Goal: Book appointment/travel/reservation

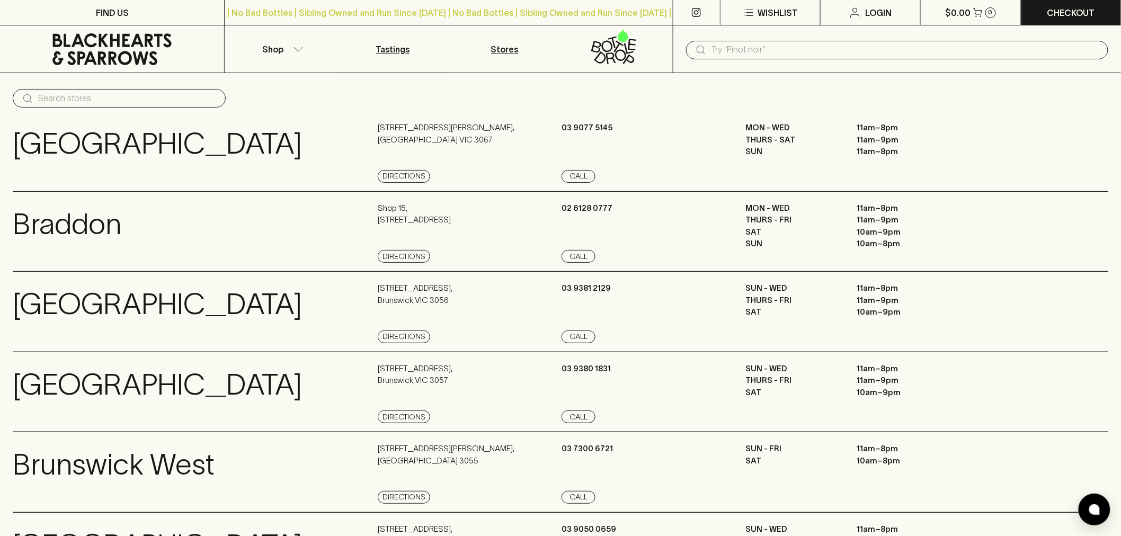
click at [394, 45] on p "Tastings" at bounding box center [392, 49] width 34 height 13
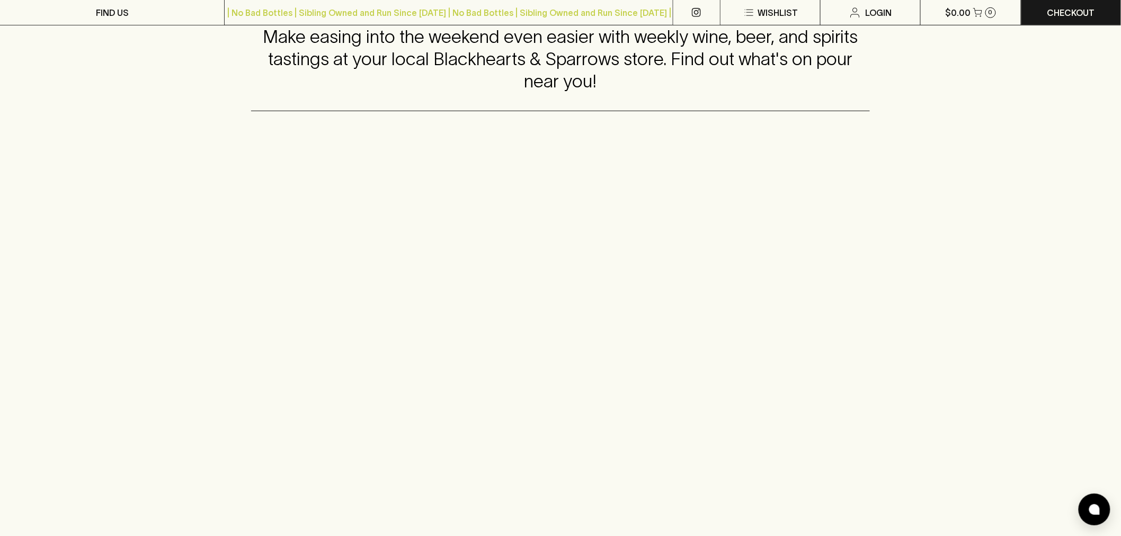
scroll to position [235, 0]
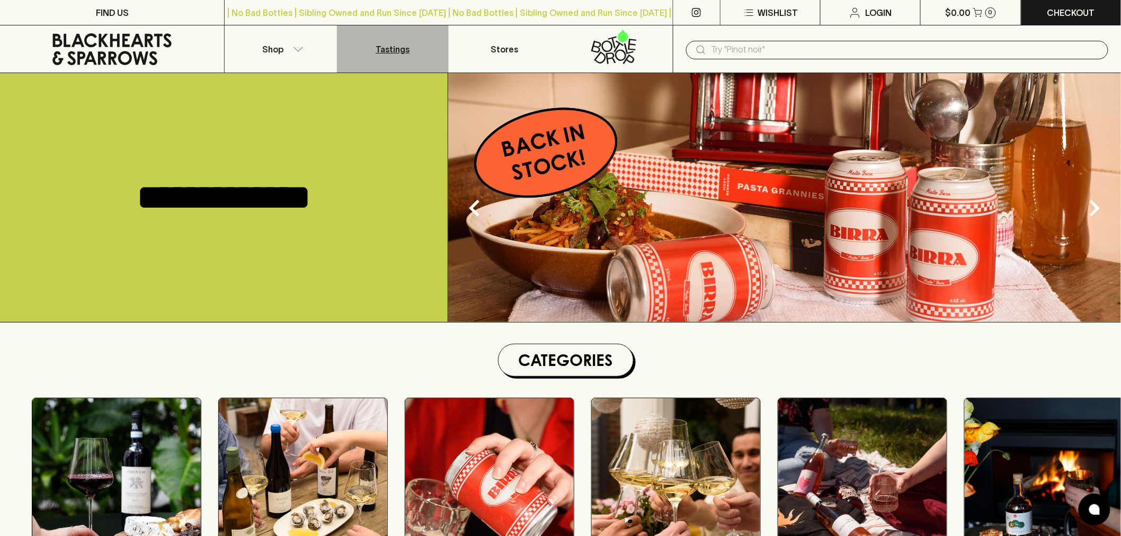
click at [385, 41] on link "Tastings" at bounding box center [393, 48] width 112 height 47
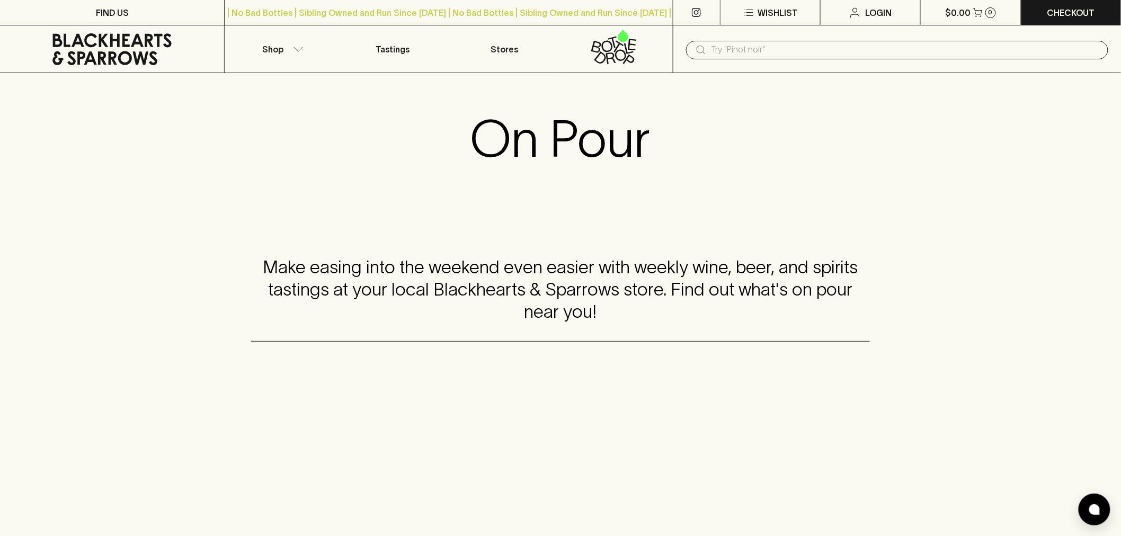
click at [130, 53] on icon at bounding box center [112, 49] width 208 height 32
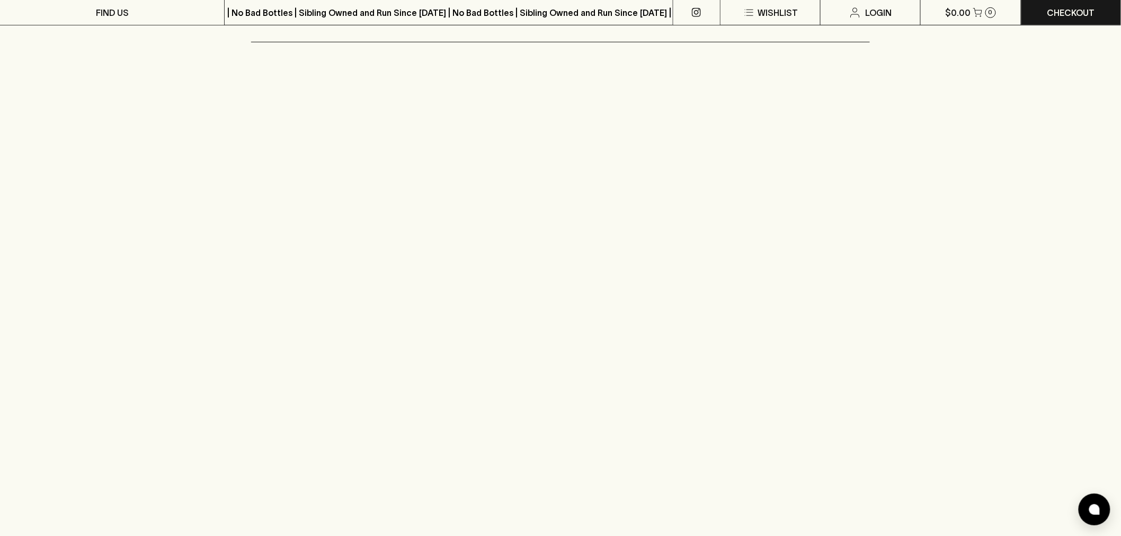
scroll to position [294, 0]
